Goal: Information Seeking & Learning: Learn about a topic

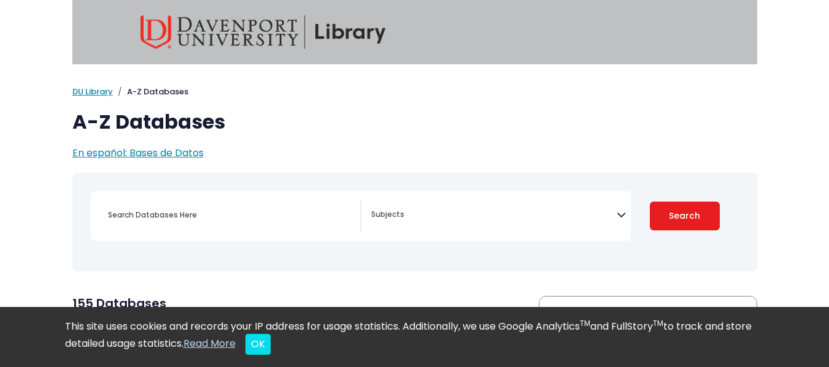
scroll to position [74, 0]
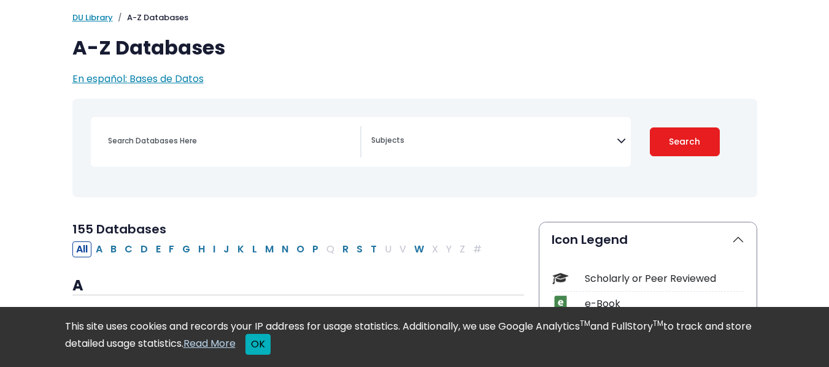
click at [271, 345] on button "OK" at bounding box center [257, 344] width 25 height 21
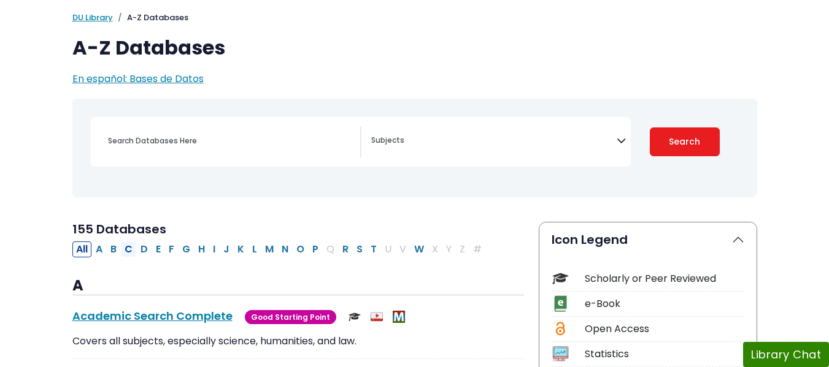
click at [123, 247] on button "C" at bounding box center [128, 250] width 15 height 16
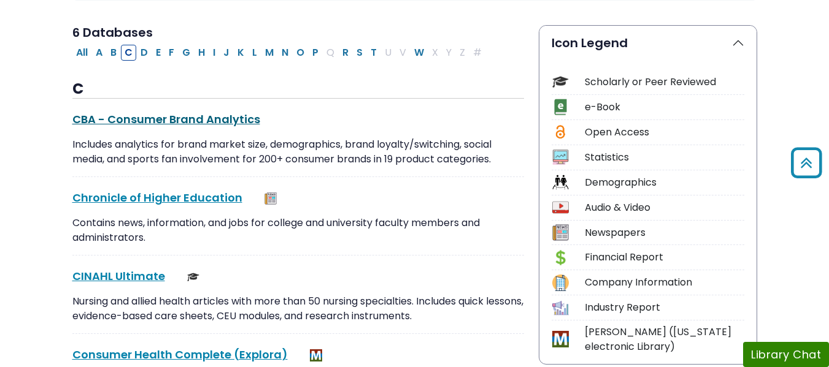
scroll to position [272, 0]
click at [133, 269] on link "CINAHL Ultimate This link opens in a new window" at bounding box center [118, 275] width 93 height 15
drag, startPoint x: 149, startPoint y: 49, endPoint x: 139, endPoint y: 47, distance: 10.7
click at [139, 47] on button "D" at bounding box center [144, 52] width 15 height 16
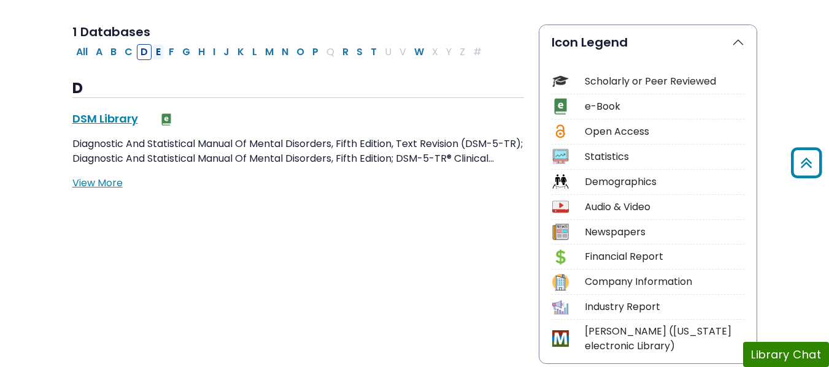
click at [157, 51] on button "E" at bounding box center [158, 52] width 12 height 16
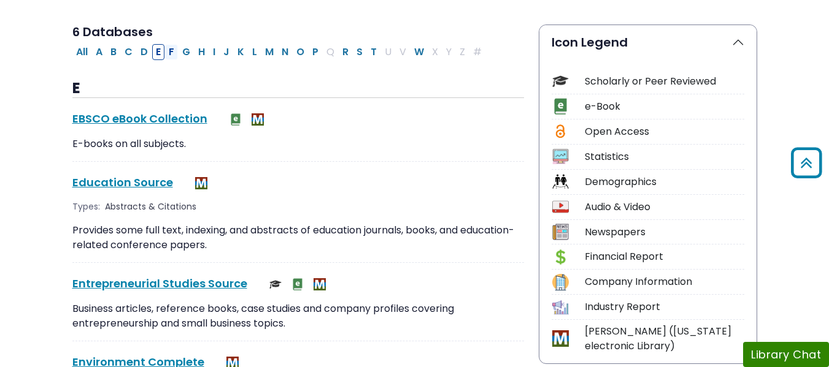
click at [176, 48] on button "F" at bounding box center [171, 52] width 13 height 16
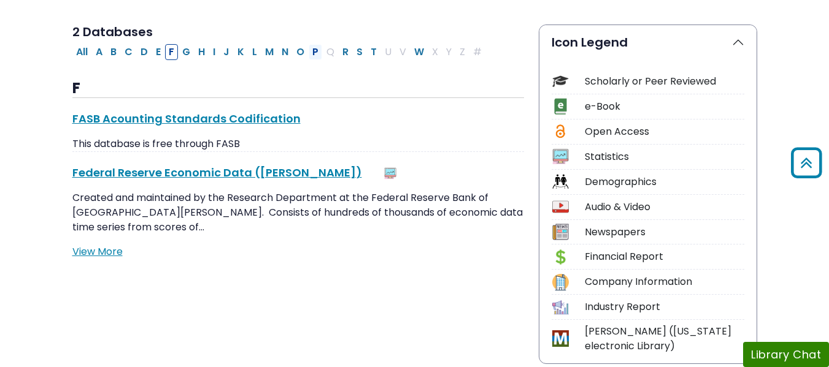
click at [317, 52] on button "P" at bounding box center [315, 52] width 13 height 16
select select "Database Subject Filter"
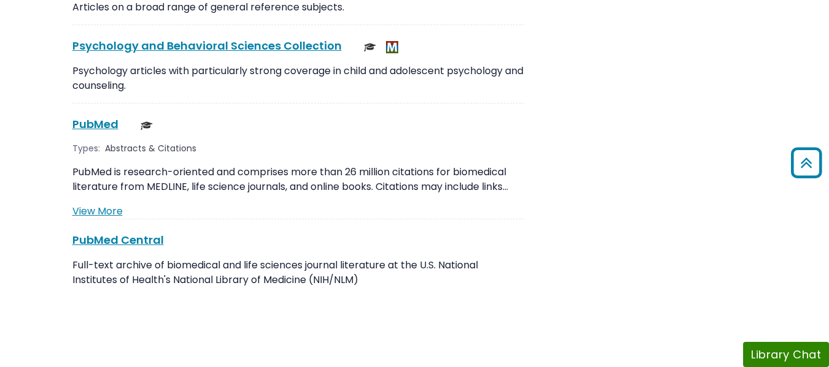
scroll to position [2277, 0]
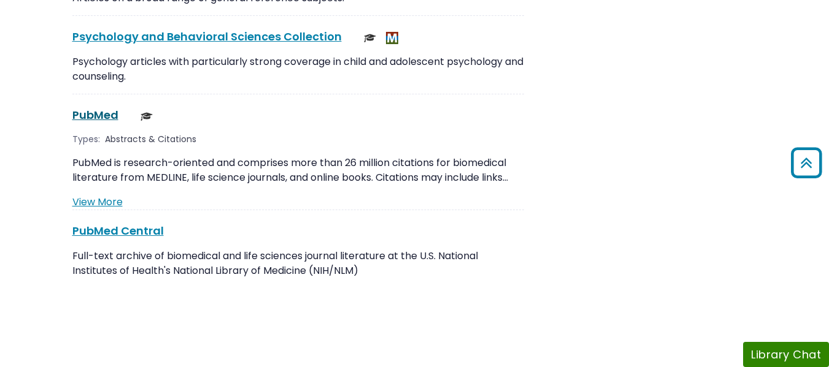
click at [100, 107] on link "PubMed This link opens in a new window" at bounding box center [95, 114] width 46 height 15
click at [99, 107] on link "PubMed This link opens in a new window" at bounding box center [95, 114] width 46 height 15
